Goal: Obtain resource: Obtain resource

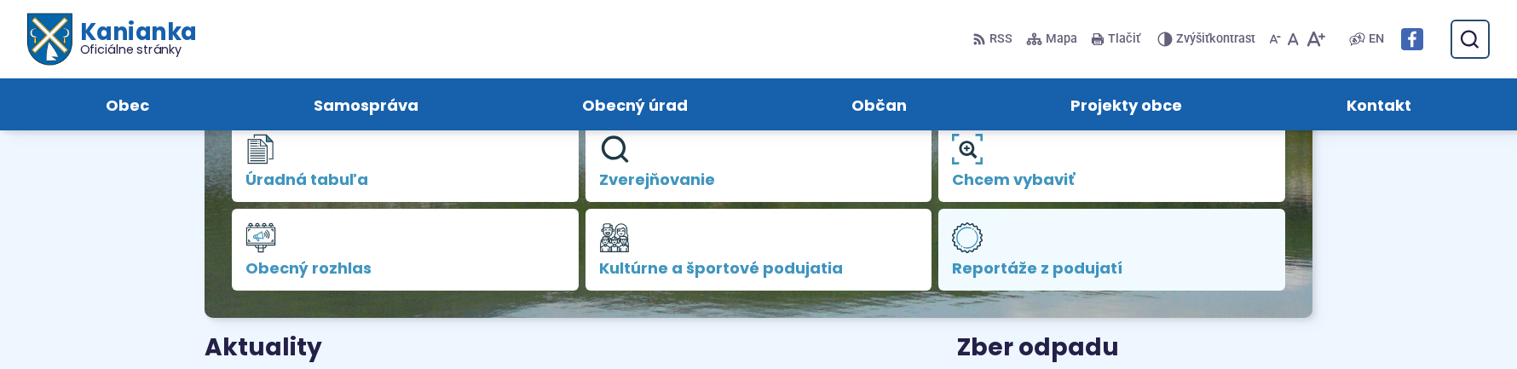
scroll to position [341, 0]
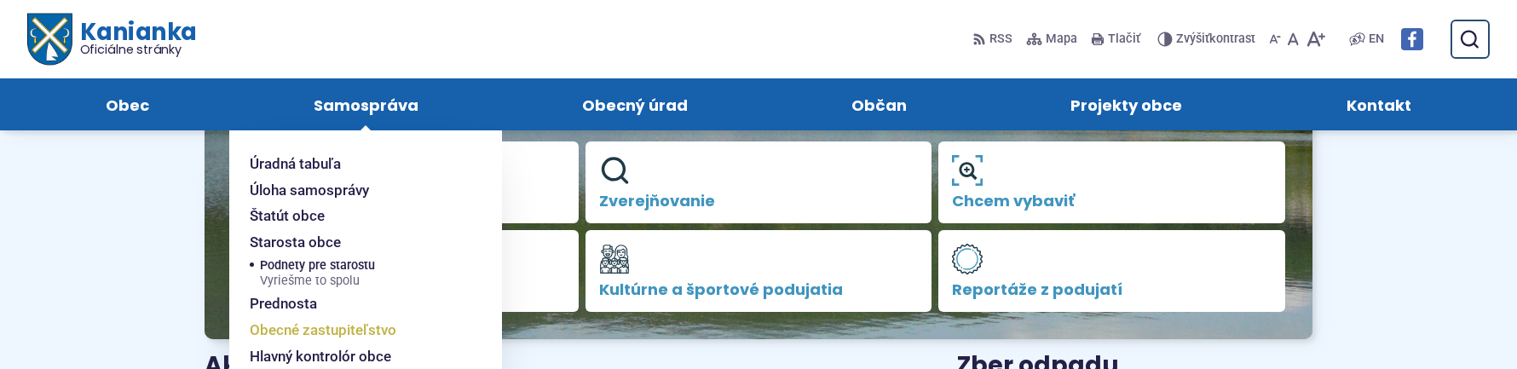
click at [319, 325] on span "Obecné zastupiteľstvo" at bounding box center [323, 330] width 147 height 26
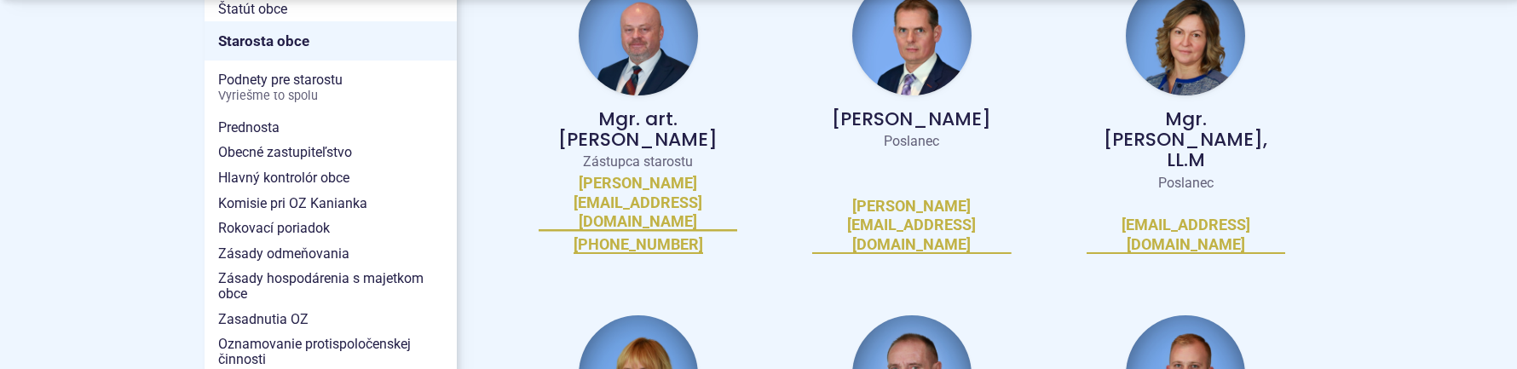
scroll to position [597, 0]
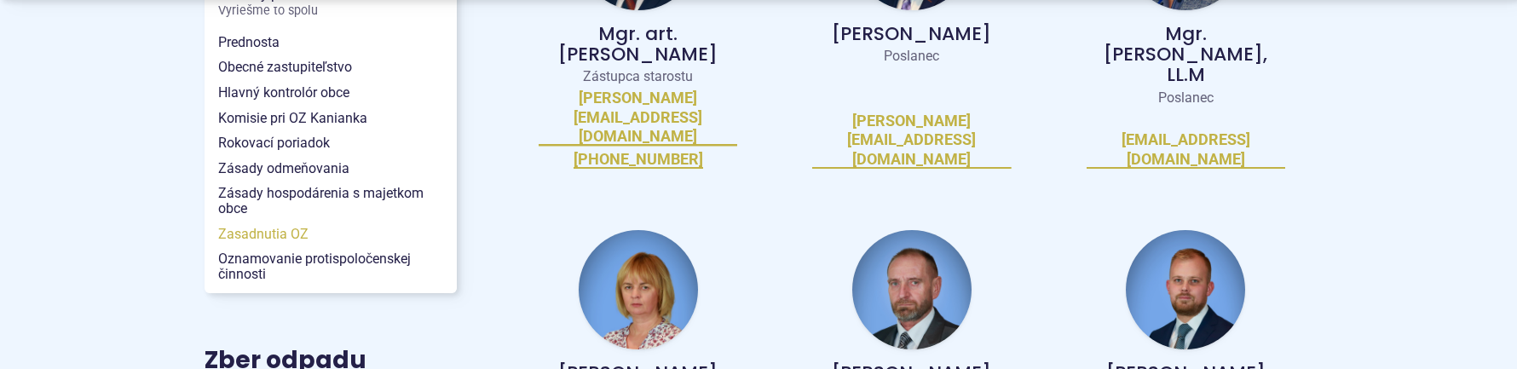
click at [275, 234] on span "Zasadnutia OZ" at bounding box center [330, 235] width 225 height 26
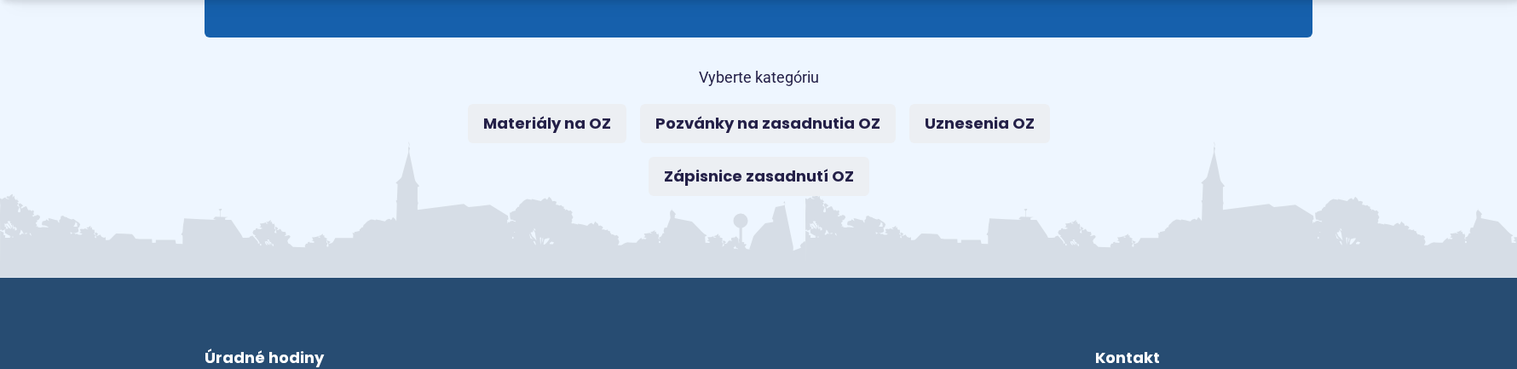
scroll to position [341, 0]
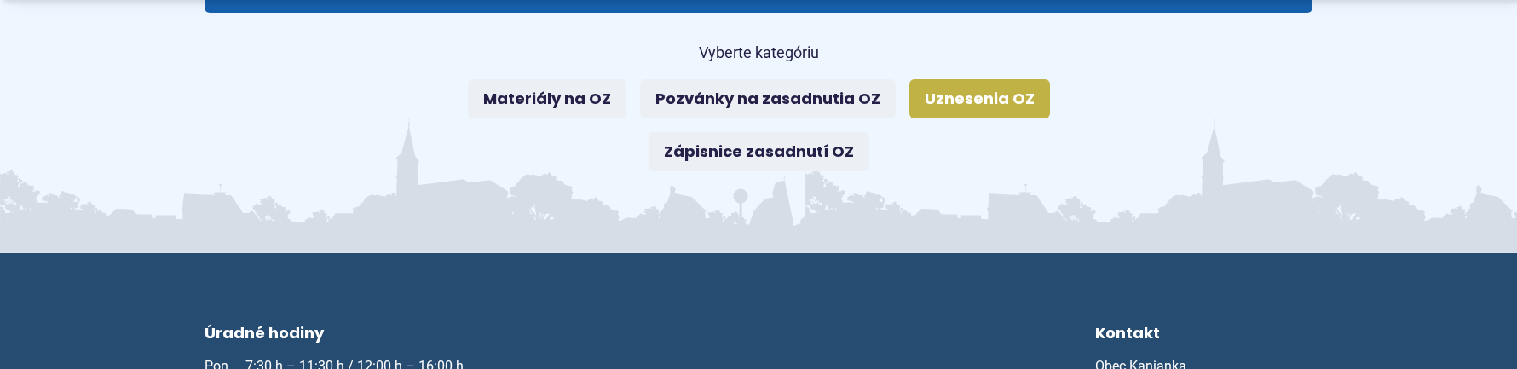
click at [990, 90] on link "Uznesenia OZ" at bounding box center [980, 98] width 141 height 39
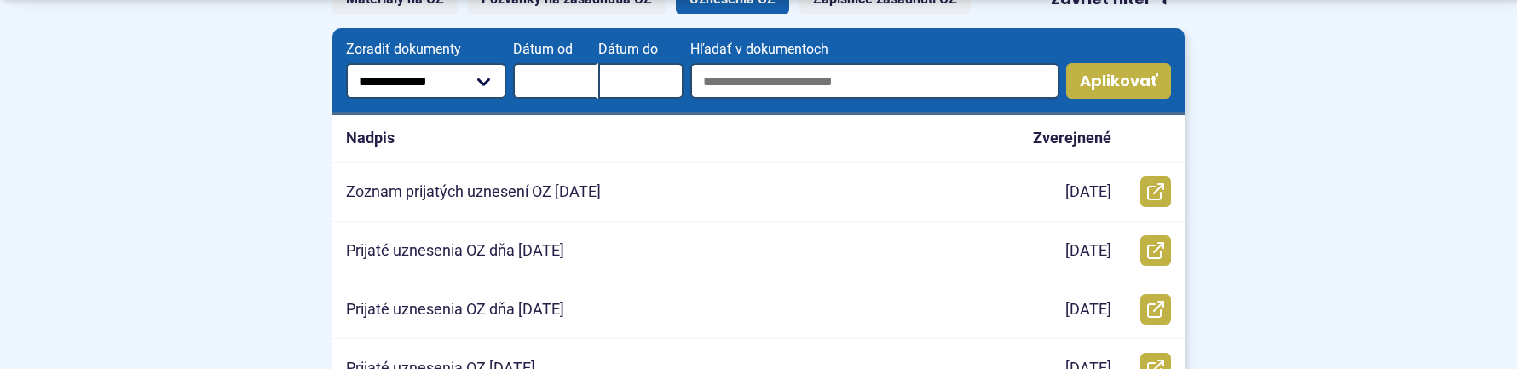
scroll to position [426, 0]
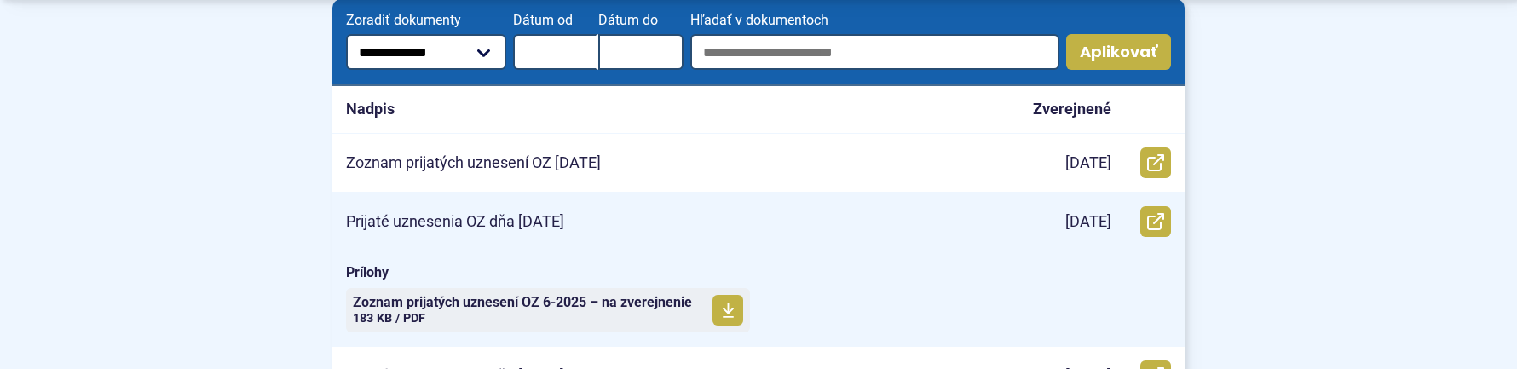
click at [497, 222] on p "Prijaté uznesenia OZ dňa 11.06.2025" at bounding box center [455, 222] width 218 height 20
click at [518, 309] on span "Zoznam prijatých uznesení OZ 6-2025 – na zverejnenie" at bounding box center [522, 303] width 339 height 14
